Goal: Transaction & Acquisition: Obtain resource

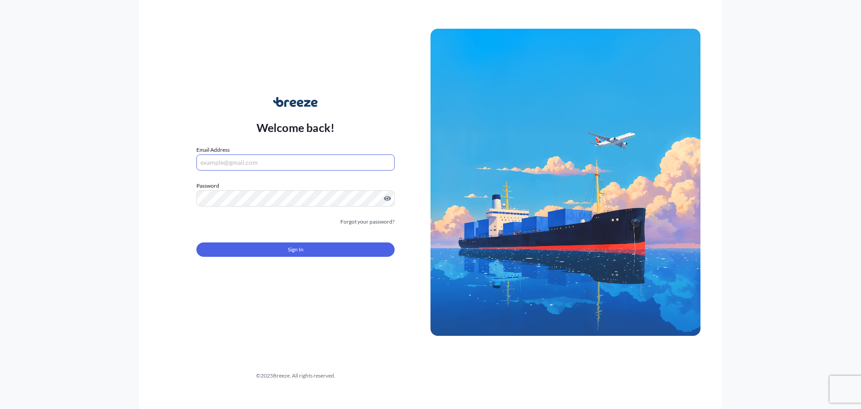
click at [236, 155] on input "Email Address" at bounding box center [295, 162] width 198 height 16
paste input "[EMAIL_ADDRESS][PERSON_NAME][DOMAIN_NAME]"
type input "[EMAIL_ADDRESS][PERSON_NAME][DOMAIN_NAME]"
click at [275, 244] on button "Sign In" at bounding box center [295, 249] width 198 height 14
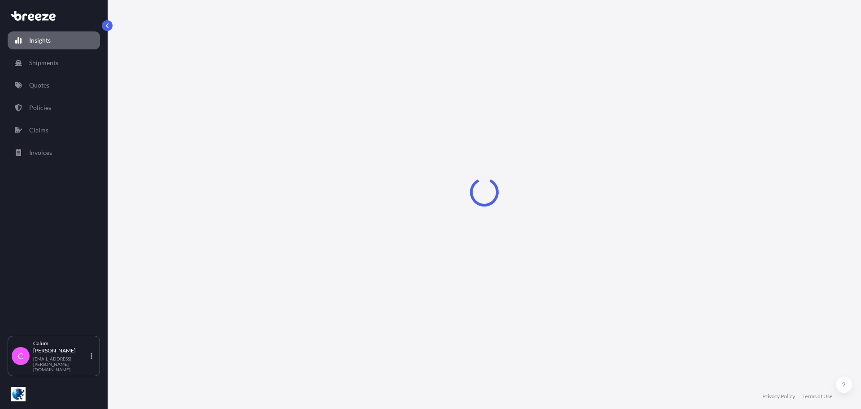
select select "2025"
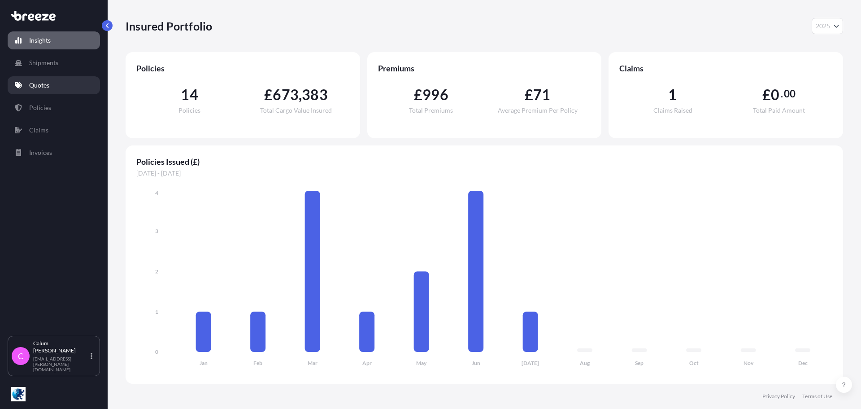
click at [56, 82] on link "Quotes" at bounding box center [54, 85] width 92 height 18
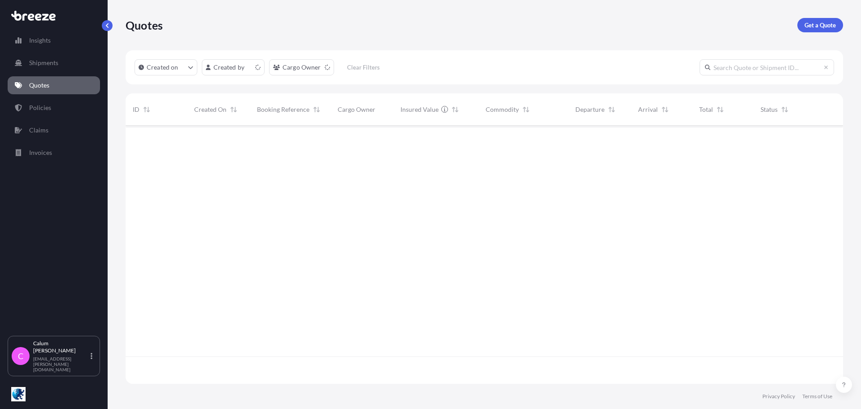
scroll to position [256, 711]
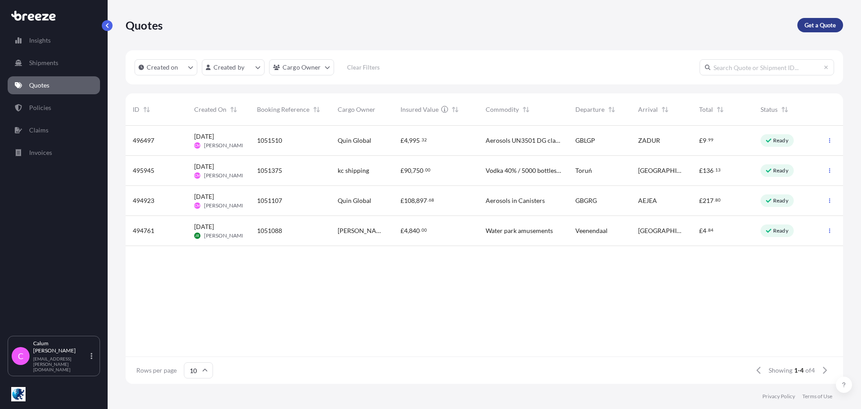
click at [810, 28] on p "Get a Quote" at bounding box center [820, 25] width 31 height 9
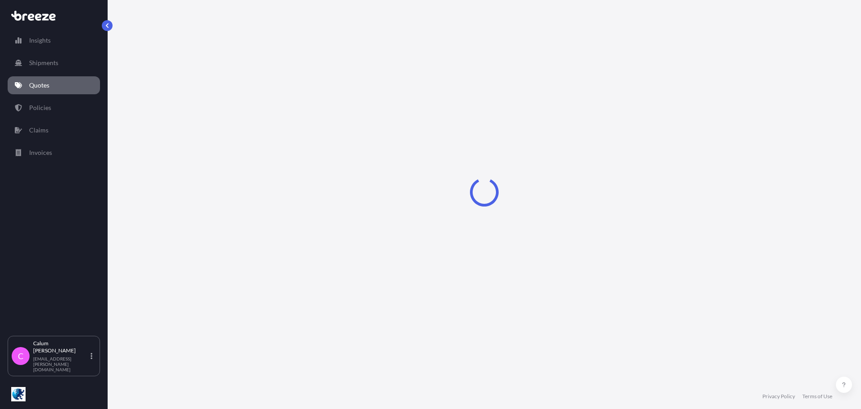
select select "Sea"
select select "1"
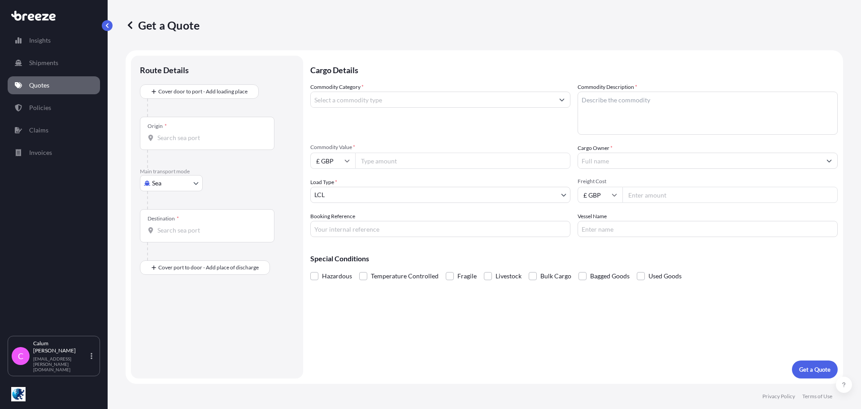
click at [166, 143] on div "Origin *" at bounding box center [207, 133] width 135 height 33
click at [166, 142] on input "Origin *" at bounding box center [210, 137] width 106 height 9
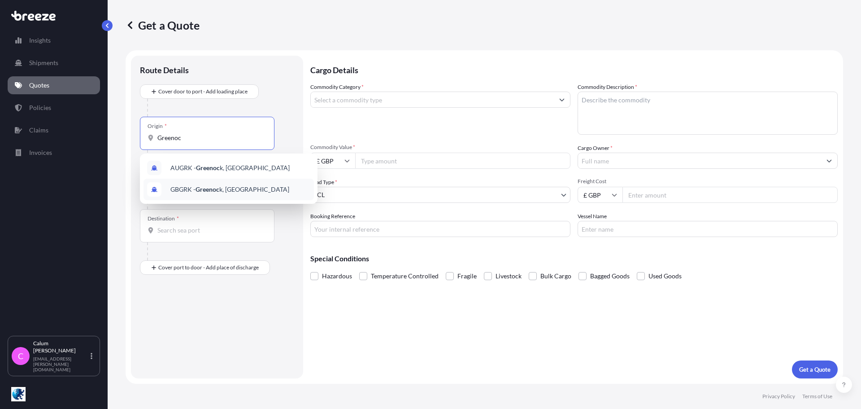
click at [214, 195] on div "GBGRK - Greenoc k, [GEOGRAPHIC_DATA]" at bounding box center [229, 190] width 170 height 22
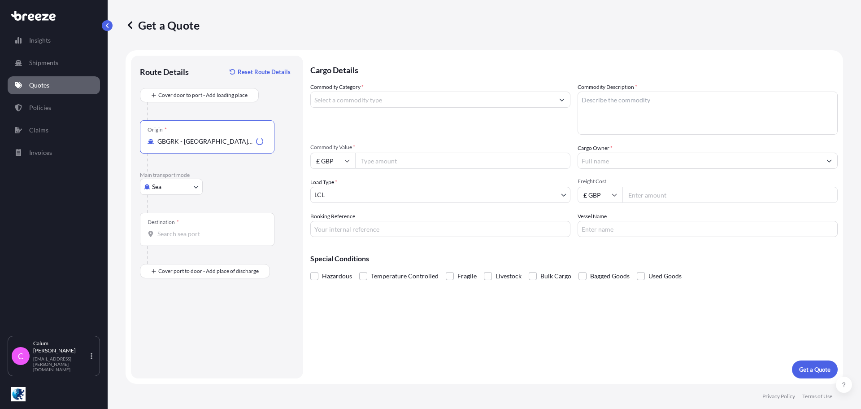
type input "GBGRK - [GEOGRAPHIC_DATA], [GEOGRAPHIC_DATA]"
click at [182, 228] on div "Destination *" at bounding box center [207, 229] width 135 height 33
click at [182, 229] on input "Destination *" at bounding box center [210, 233] width 106 height 9
click at [225, 270] on div "ESVGO - [GEOGRAPHIC_DATA] , [GEOGRAPHIC_DATA]" at bounding box center [229, 265] width 170 height 25
type input "ESVGO - [GEOGRAPHIC_DATA], [GEOGRAPHIC_DATA]"
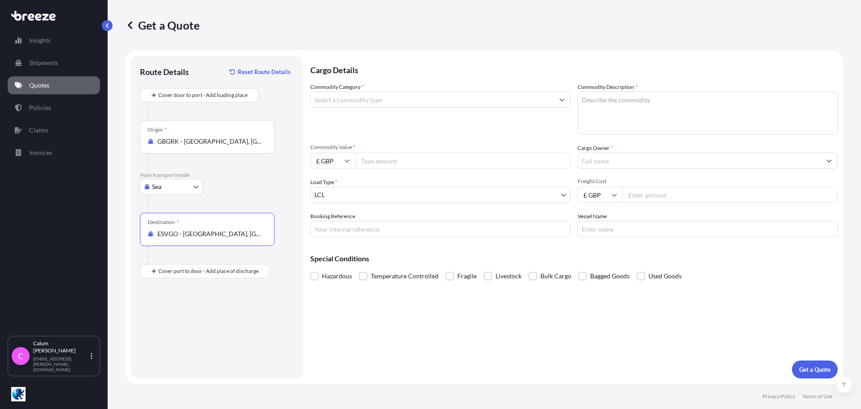
click at [403, 105] on input "Commodity Category *" at bounding box center [432, 100] width 243 height 16
drag, startPoint x: 403, startPoint y: 105, endPoint x: 294, endPoint y: 105, distance: 109.0
click at [294, 105] on form "Route Details Reset Route Details Cover door to port - Add loading place Place …" at bounding box center [485, 216] width 718 height 333
click at [463, 106] on input "1504" at bounding box center [432, 100] width 243 height 16
type input "1"
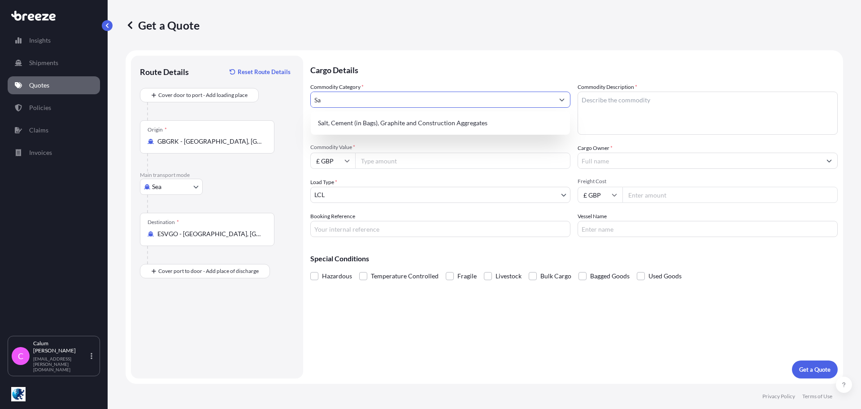
type input "S"
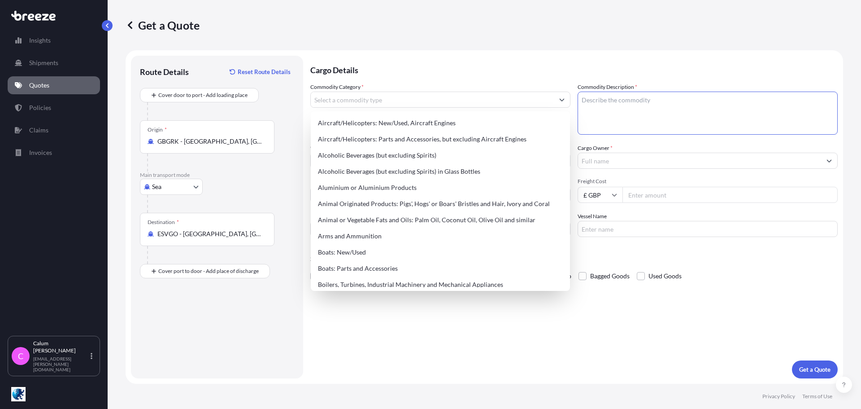
click at [661, 93] on textarea "Commodity Description *" at bounding box center [708, 113] width 260 height 43
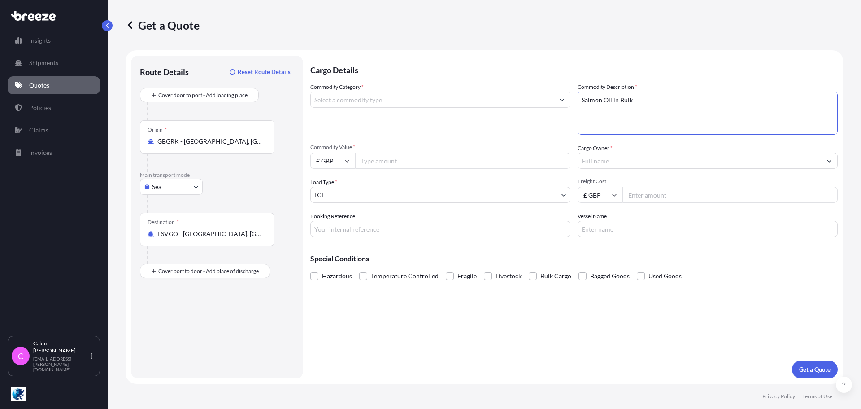
type textarea "Salmon Oil in Bulk"
click at [362, 87] on span "*" at bounding box center [363, 86] width 2 height 7
click at [362, 92] on input "Commodity Category *" at bounding box center [432, 100] width 243 height 16
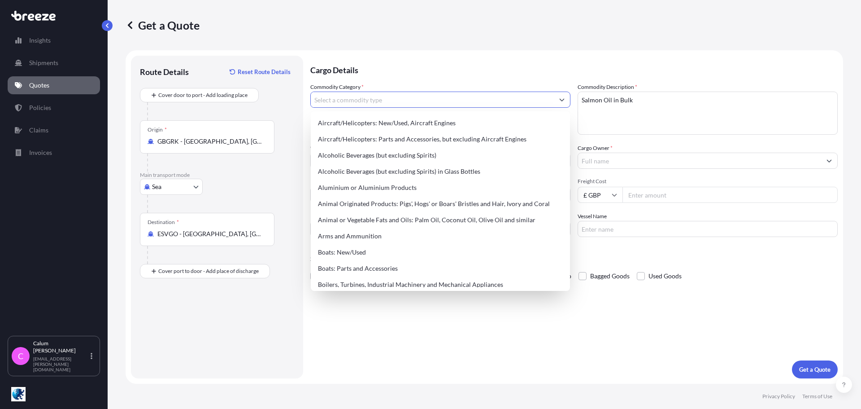
click at [353, 98] on input "Commodity Category *" at bounding box center [432, 100] width 243 height 16
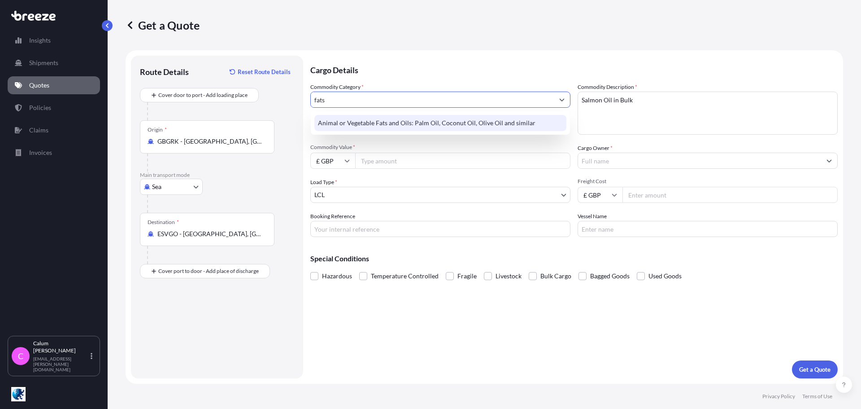
click at [361, 127] on div "Animal or Vegetable Fats and Oils: Palm Oil, Coconut Oil, Olive Oil and similar" at bounding box center [440, 123] width 252 height 16
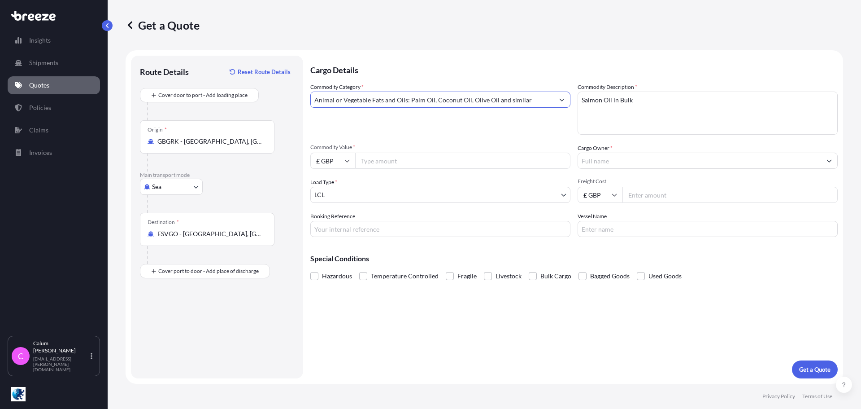
type input "Animal or Vegetable Fats and Oils: Palm Oil, Coconut Oil, Olive Oil and similar"
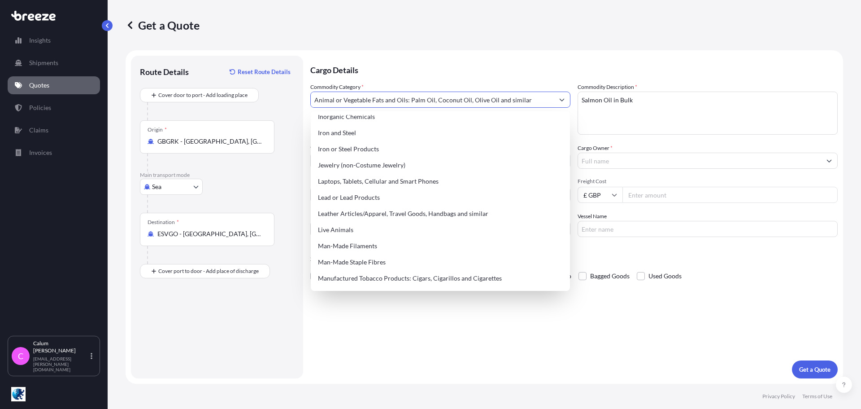
scroll to position [987, 0]
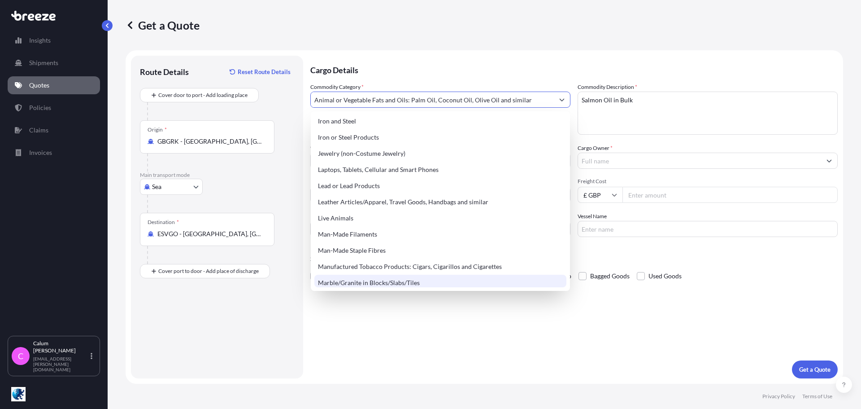
click at [454, 341] on div "Cargo Details Commodity Category * Animal or Vegetable Fats and Oils: Palm Oil,…" at bounding box center [574, 217] width 528 height 323
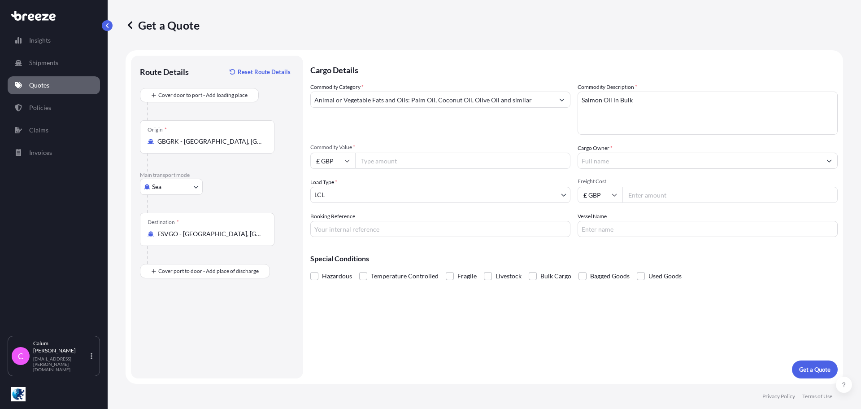
click at [430, 162] on input "Commodity Value *" at bounding box center [462, 161] width 215 height 16
type input "98934"
click at [327, 166] on input "£ GBP" at bounding box center [332, 161] width 45 height 16
click at [334, 187] on div "€ EUR" at bounding box center [333, 185] width 38 height 17
type input "€ EUR"
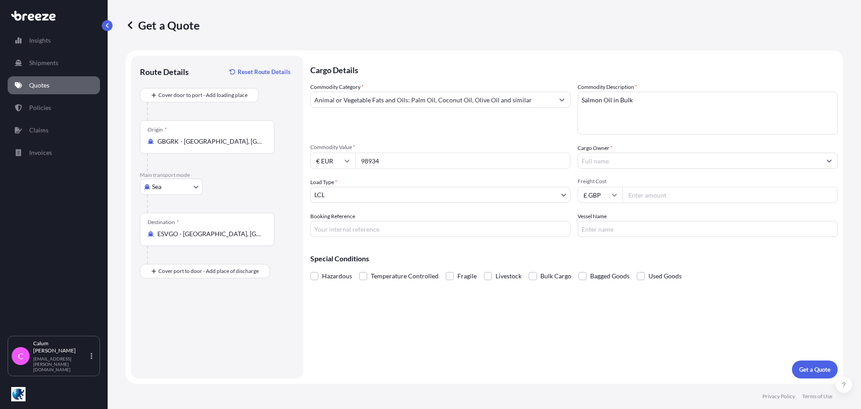
click at [413, 127] on div "Commodity Category * Animal or Vegetable Fats and Oils: Palm Oil, Coconut Oil, …" at bounding box center [440, 109] width 260 height 52
click at [617, 158] on input "Cargo Owner *" at bounding box center [699, 161] width 243 height 16
type input "p"
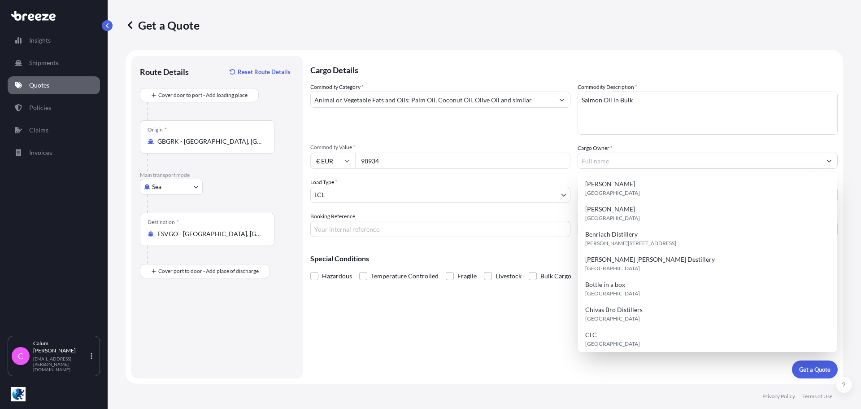
click at [571, 135] on div "Commodity Category * Animal or Vegetable Fats and Oils: Palm Oil, Coconut Oil, …" at bounding box center [574, 160] width 528 height 154
click at [611, 161] on input "Cargo Owner *" at bounding box center [699, 161] width 243 height 16
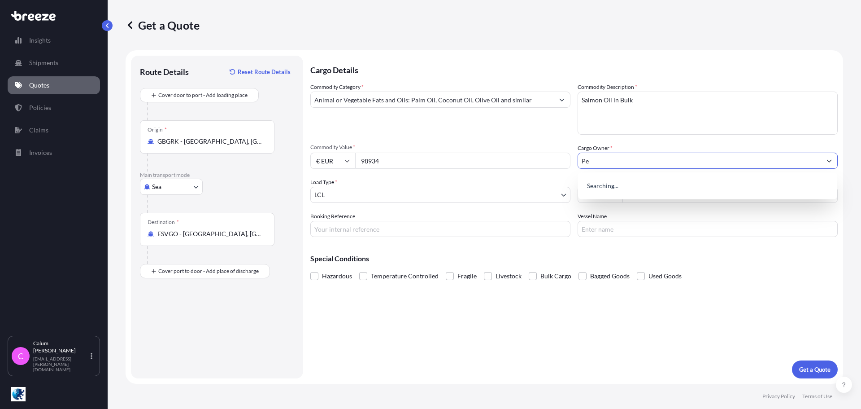
type input "P"
type input "Pelagia"
click at [542, 118] on div "Commodity Category * Animal or Vegetable Fats and Oils: Palm Oil, Coconut Oil, …" at bounding box center [440, 109] width 260 height 52
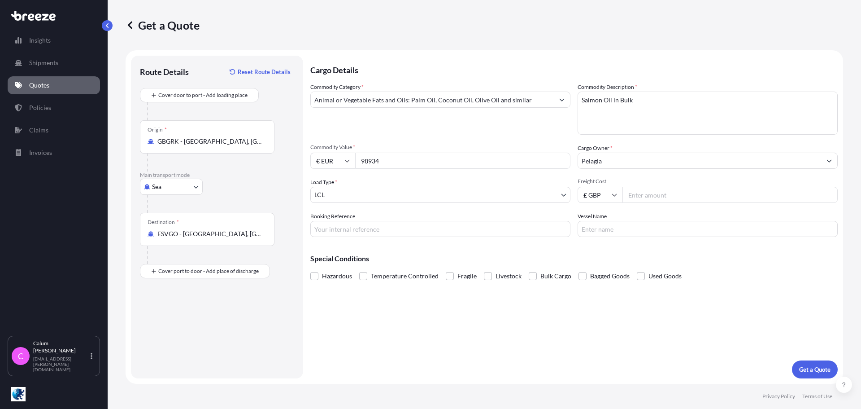
click at [371, 192] on body "2 options available. 15 options available. 4 options available. 0 options avail…" at bounding box center [430, 204] width 861 height 409
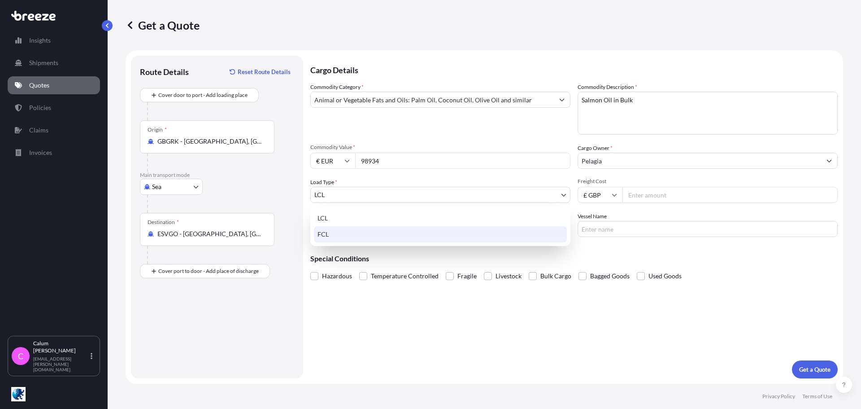
click at [349, 231] on div "FCL" at bounding box center [440, 234] width 253 height 16
select select "2"
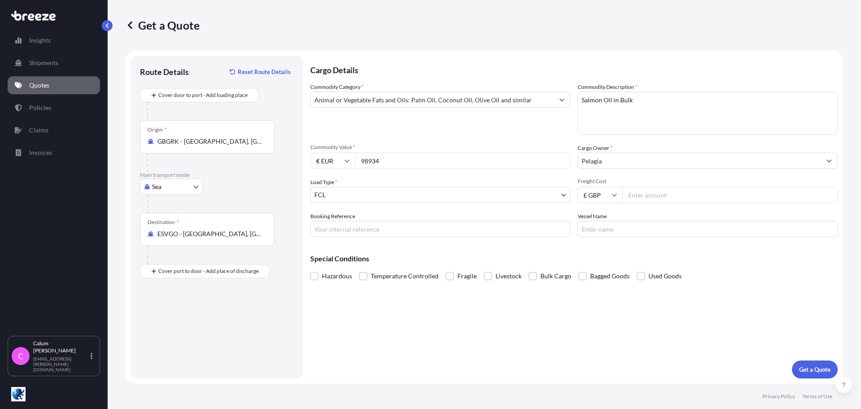
click at [673, 192] on input "Freight Cost" at bounding box center [730, 195] width 215 height 16
type input "6600"
type input "1075210"
click at [615, 227] on input "Vessel Name" at bounding box center [708, 229] width 260 height 16
type input "MSC MIA SUMMER"
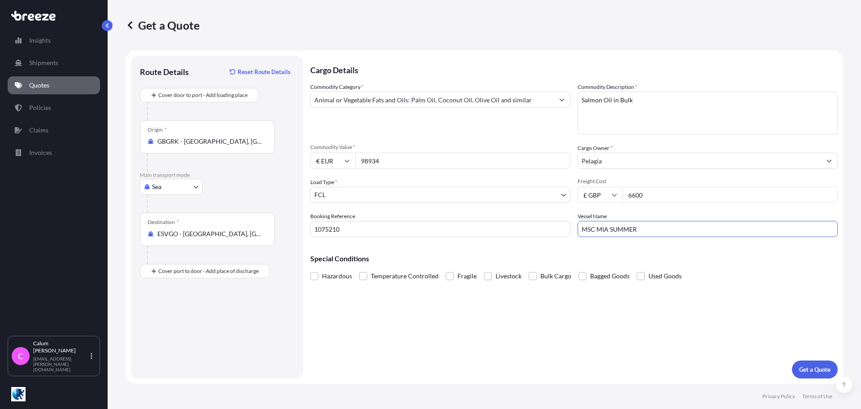
click at [684, 98] on textarea "Salmon Oil in Bulk" at bounding box center [708, 113] width 260 height 43
click at [533, 273] on span at bounding box center [533, 276] width 8 height 8
click at [529, 269] on input "Bulk Cargo" at bounding box center [529, 269] width 0 height 0
click at [585, 279] on label "Bagged Goods" at bounding box center [604, 275] width 51 height 13
click at [579, 269] on input "Bagged Goods" at bounding box center [579, 269] width 0 height 0
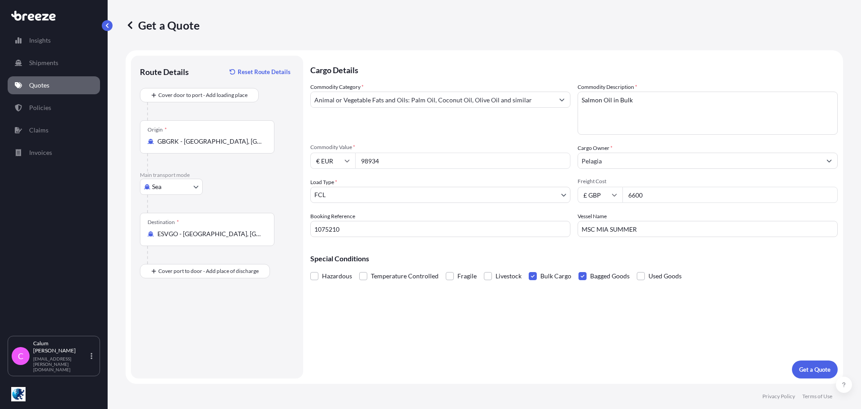
click at [581, 277] on span at bounding box center [583, 276] width 8 height 8
click at [579, 269] on input "Bagged Goods" at bounding box center [579, 269] width 0 height 0
click at [581, 279] on span at bounding box center [583, 276] width 8 height 8
click at [579, 269] on input "Bagged Goods" at bounding box center [579, 269] width 0 height 0
click at [805, 366] on p "Get a Quote" at bounding box center [814, 369] width 31 height 9
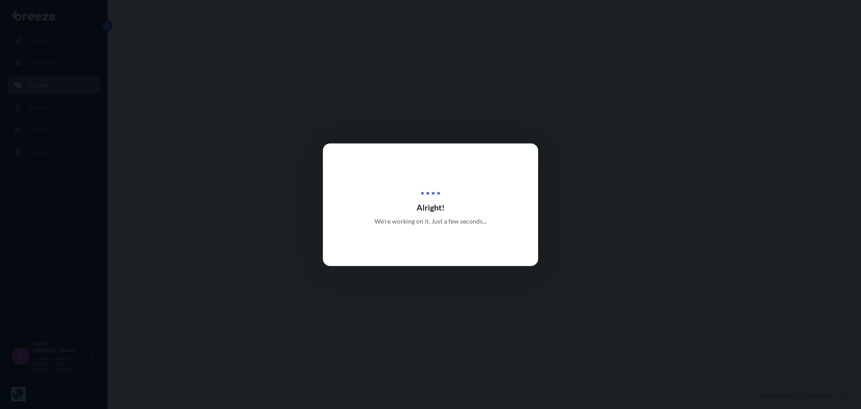
select select "Sea"
select select "2"
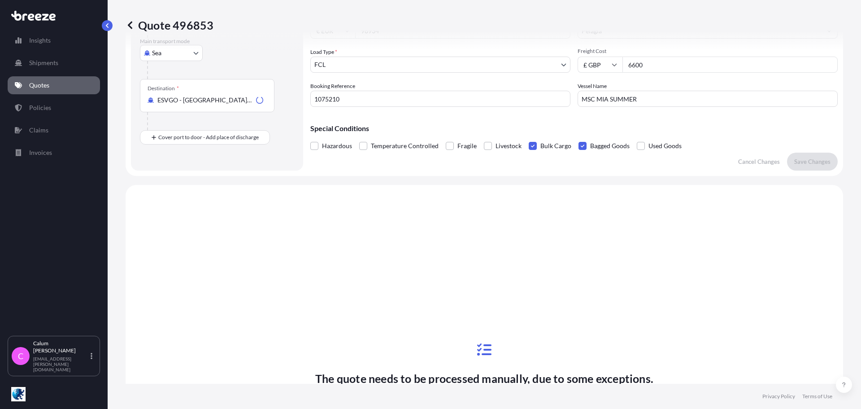
scroll to position [270, 0]
